Goal: Information Seeking & Learning: Learn about a topic

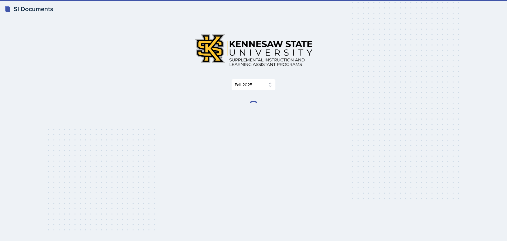
select select "2bed604d-1099-4043-b1bc-2365e8740244"
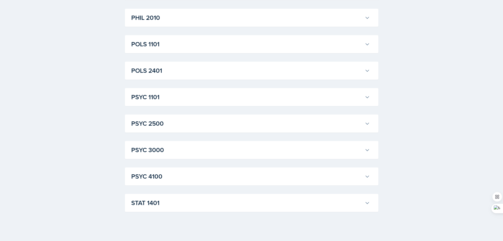
scroll to position [704, 0]
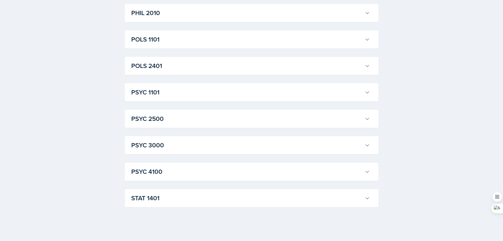
click at [193, 120] on h3 "PSYC 2500" at bounding box center [246, 119] width 231 height 10
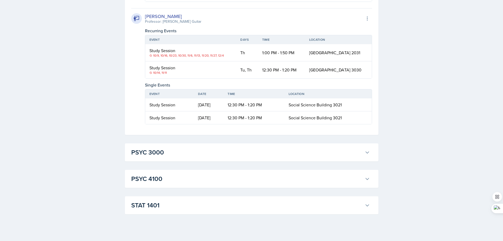
scroll to position [1002, 0]
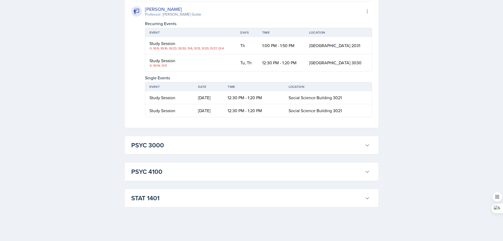
click at [187, 142] on h3 "PSYC 3000" at bounding box center [246, 145] width 231 height 10
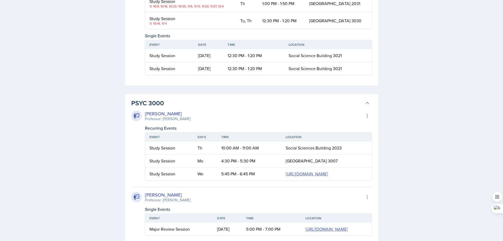
click at [187, 108] on h3 "PSYC 3000" at bounding box center [246, 103] width 231 height 10
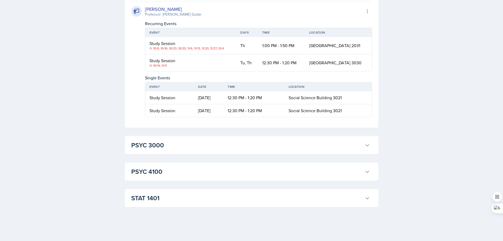
scroll to position [976, 0]
drag, startPoint x: 161, startPoint y: 172, endPoint x: 123, endPoint y: 173, distance: 38.0
drag, startPoint x: 123, startPoint y: 172, endPoint x: 171, endPoint y: 170, distance: 48.1
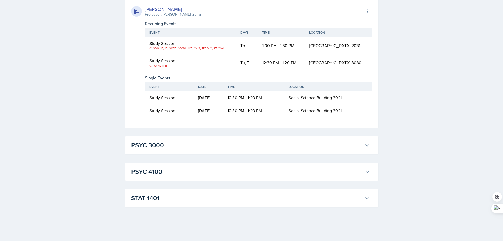
drag, startPoint x: 366, startPoint y: 200, endPoint x: 411, endPoint y: 170, distance: 53.9
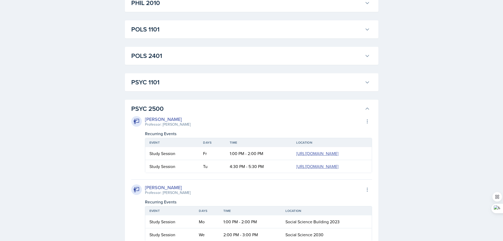
scroll to position [712, 0]
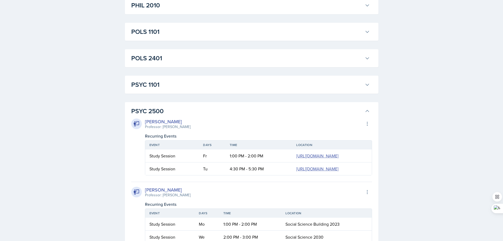
click at [367, 112] on icon at bounding box center [367, 110] width 5 height 5
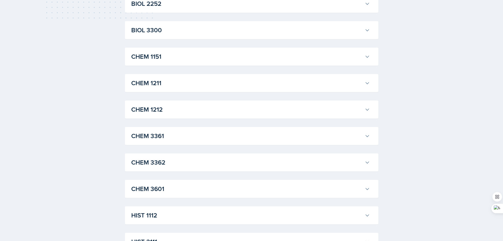
scroll to position [202, 0]
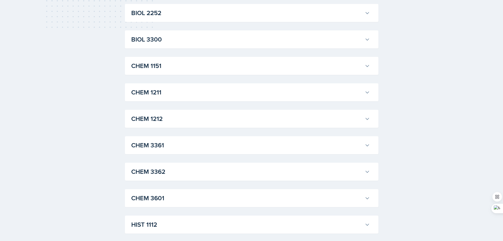
click at [168, 123] on h3 "CHEM 1212" at bounding box center [246, 119] width 231 height 10
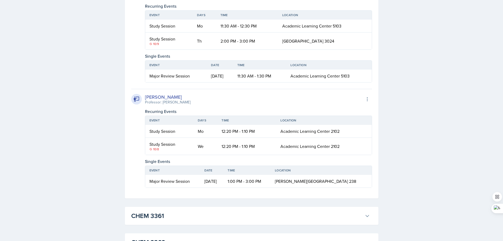
scroll to position [440, 0]
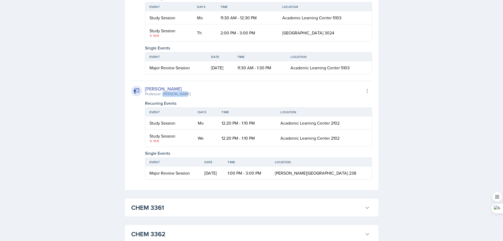
drag, startPoint x: 162, startPoint y: 93, endPoint x: 184, endPoint y: 94, distance: 21.4
click at [184, 94] on div "[PERSON_NAME] Professor: [PERSON_NAME] Export to Google Calendar" at bounding box center [251, 91] width 241 height 12
click at [468, 104] on div "SI Documents Select Semester Fall 2025 Summer 2025 Spring 2025 Fall 2024 Summer…" at bounding box center [251, 182] width 503 height 1245
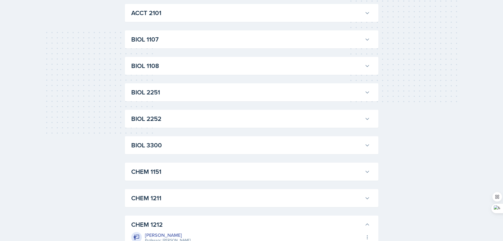
scroll to position [176, 0]
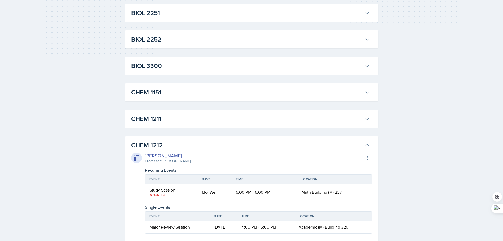
click at [368, 146] on icon at bounding box center [367, 144] width 5 height 5
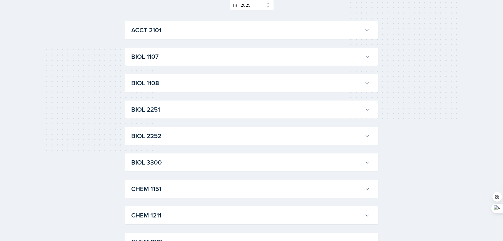
scroll to position [70, 0]
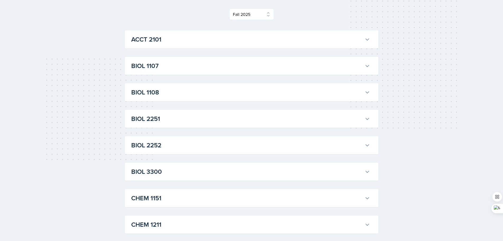
click at [300, 147] on h3 "BIOL 2252" at bounding box center [246, 145] width 231 height 10
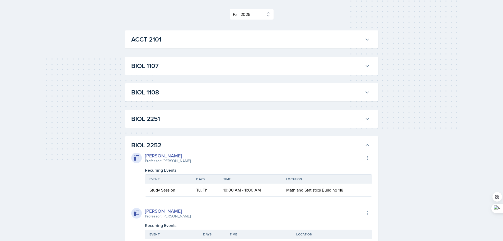
drag, startPoint x: 301, startPoint y: 147, endPoint x: 456, endPoint y: 139, distance: 155.2
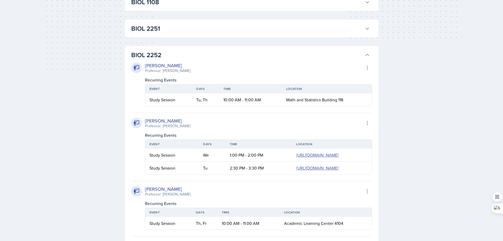
scroll to position [97, 0]
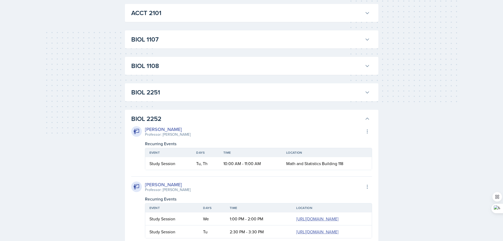
click at [218, 116] on h3 "BIOL 2252" at bounding box center [246, 119] width 231 height 10
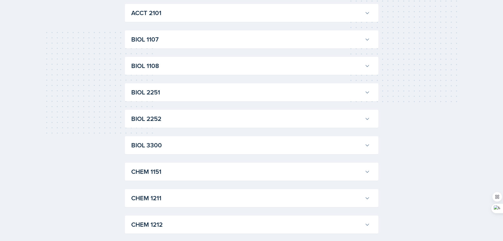
click at [220, 96] on h3 "BIOL 2251" at bounding box center [246, 92] width 231 height 10
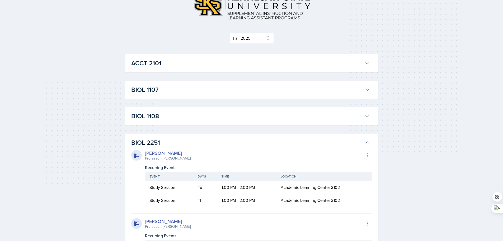
scroll to position [70, 0]
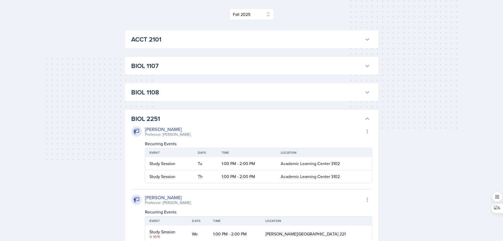
click at [326, 116] on h3 "BIOL 2251" at bounding box center [246, 119] width 231 height 10
